Goal: Task Accomplishment & Management: Use online tool/utility

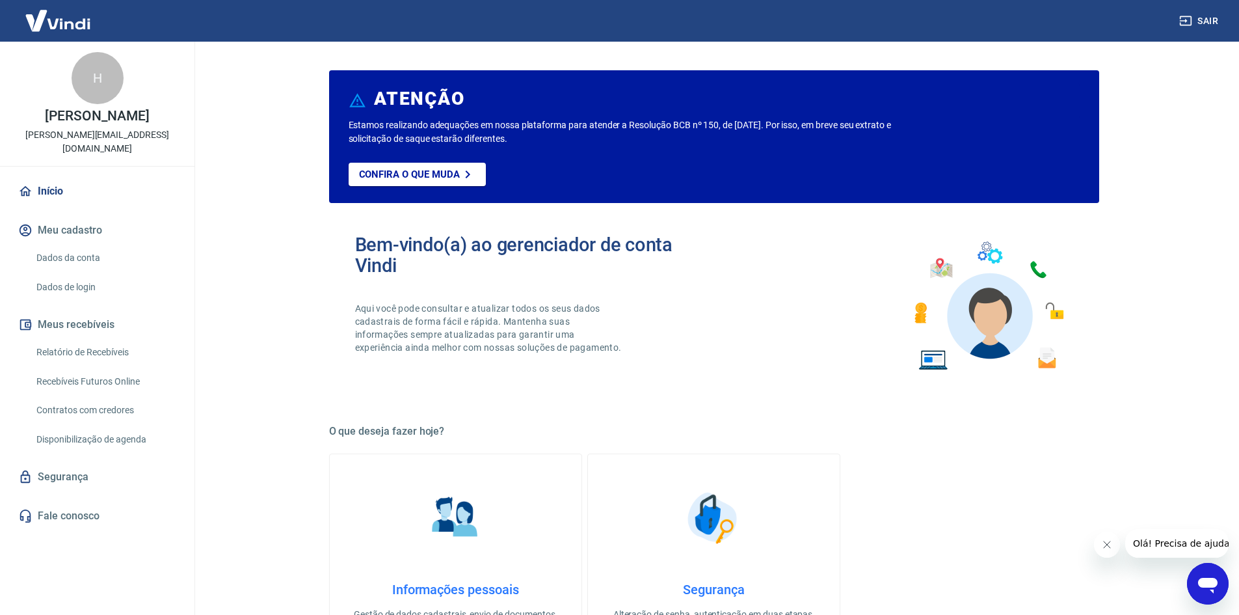
click at [128, 368] on link "Recebíveis Futuros Online" at bounding box center [105, 381] width 148 height 27
